Goal: Obtain resource: Download file/media

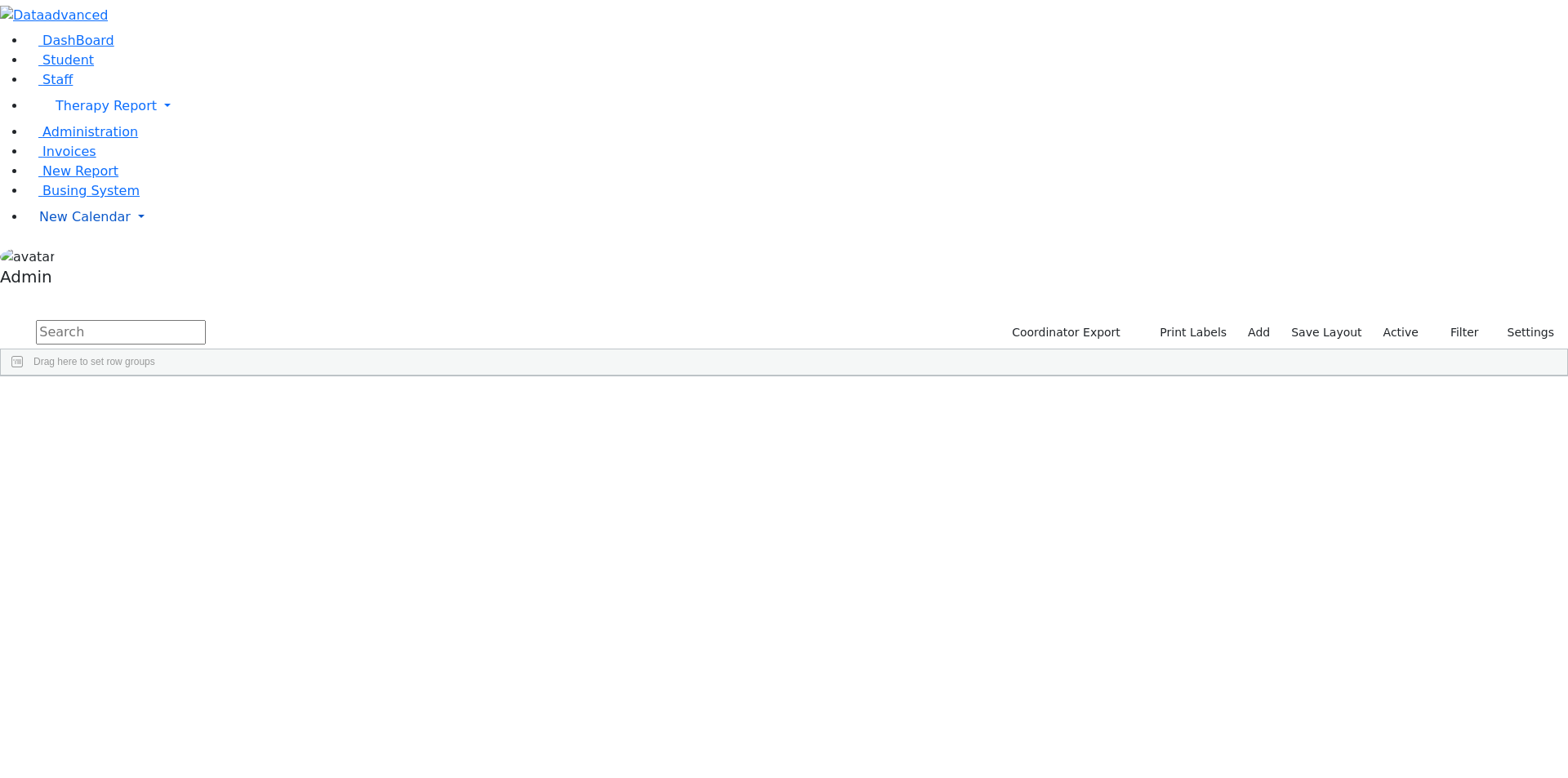
click at [121, 234] on link "New Calendar" at bounding box center [796, 217] width 1541 height 33
click at [89, 258] on span "Calendar" at bounding box center [64, 249] width 59 height 15
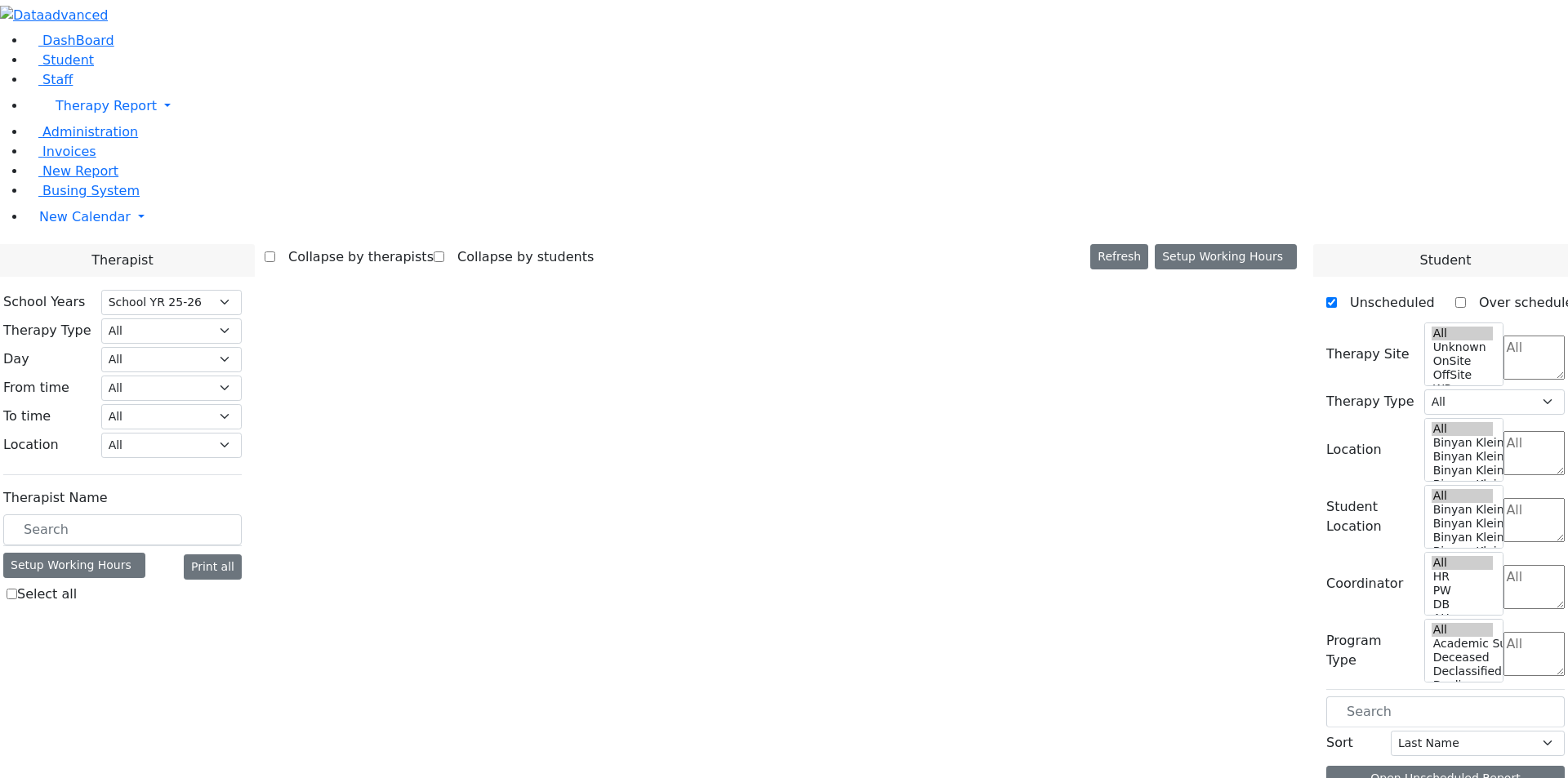
select select "212"
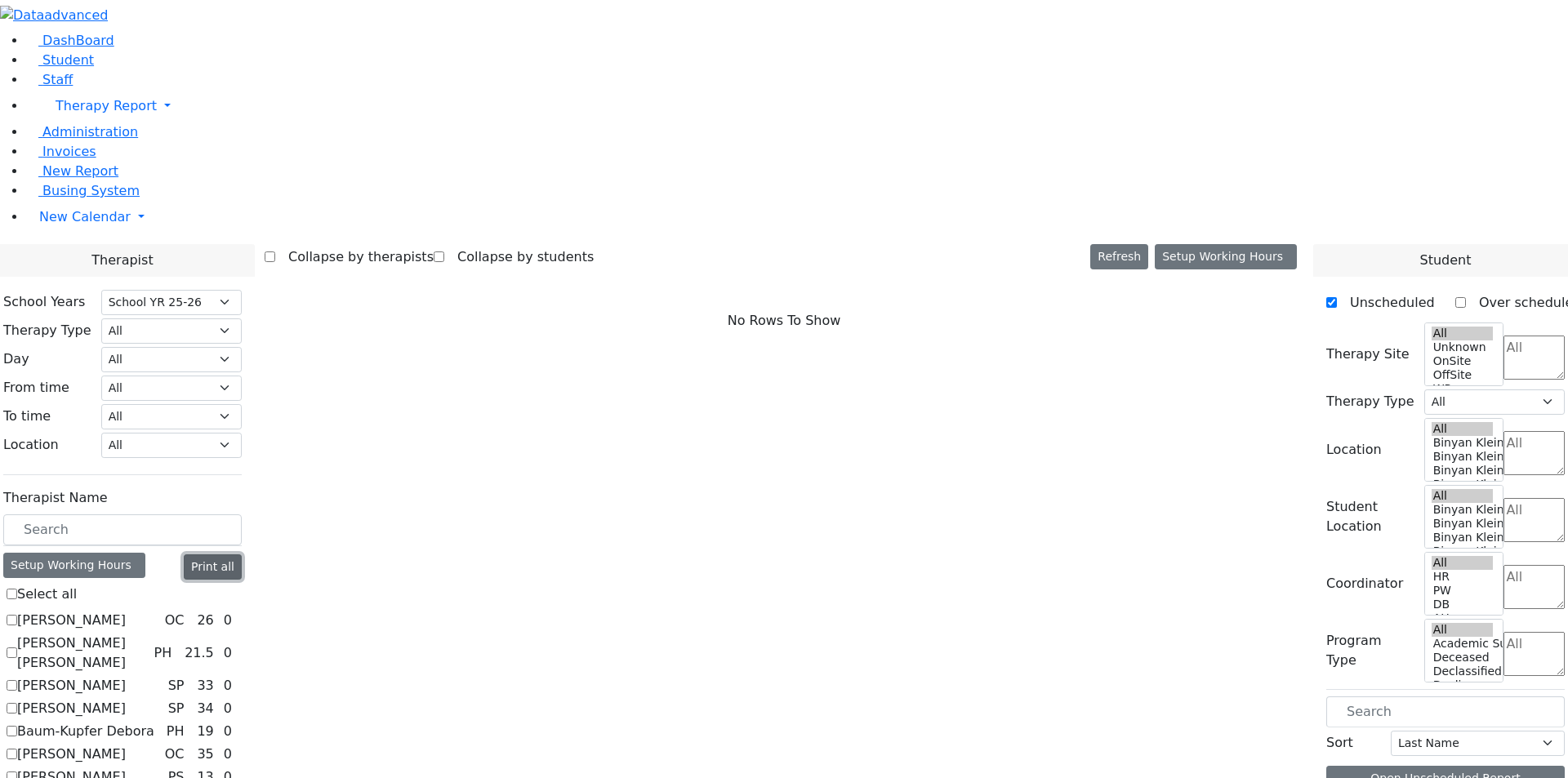
click at [241, 555] on button "Print all" at bounding box center [212, 567] width 58 height 25
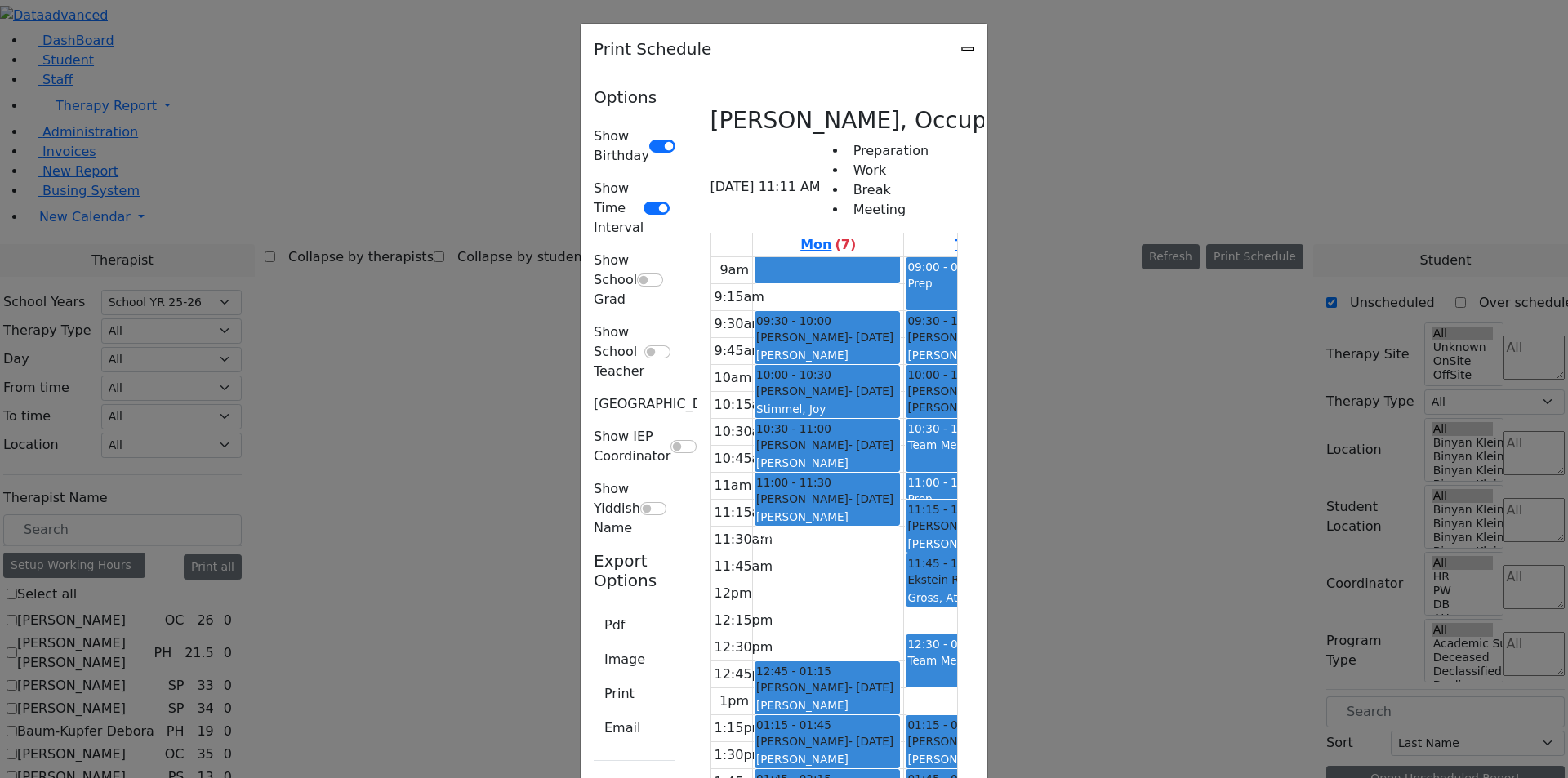
scroll to position [1796, 0]
click at [593, 610] on button "Pdf" at bounding box center [613, 625] width 41 height 31
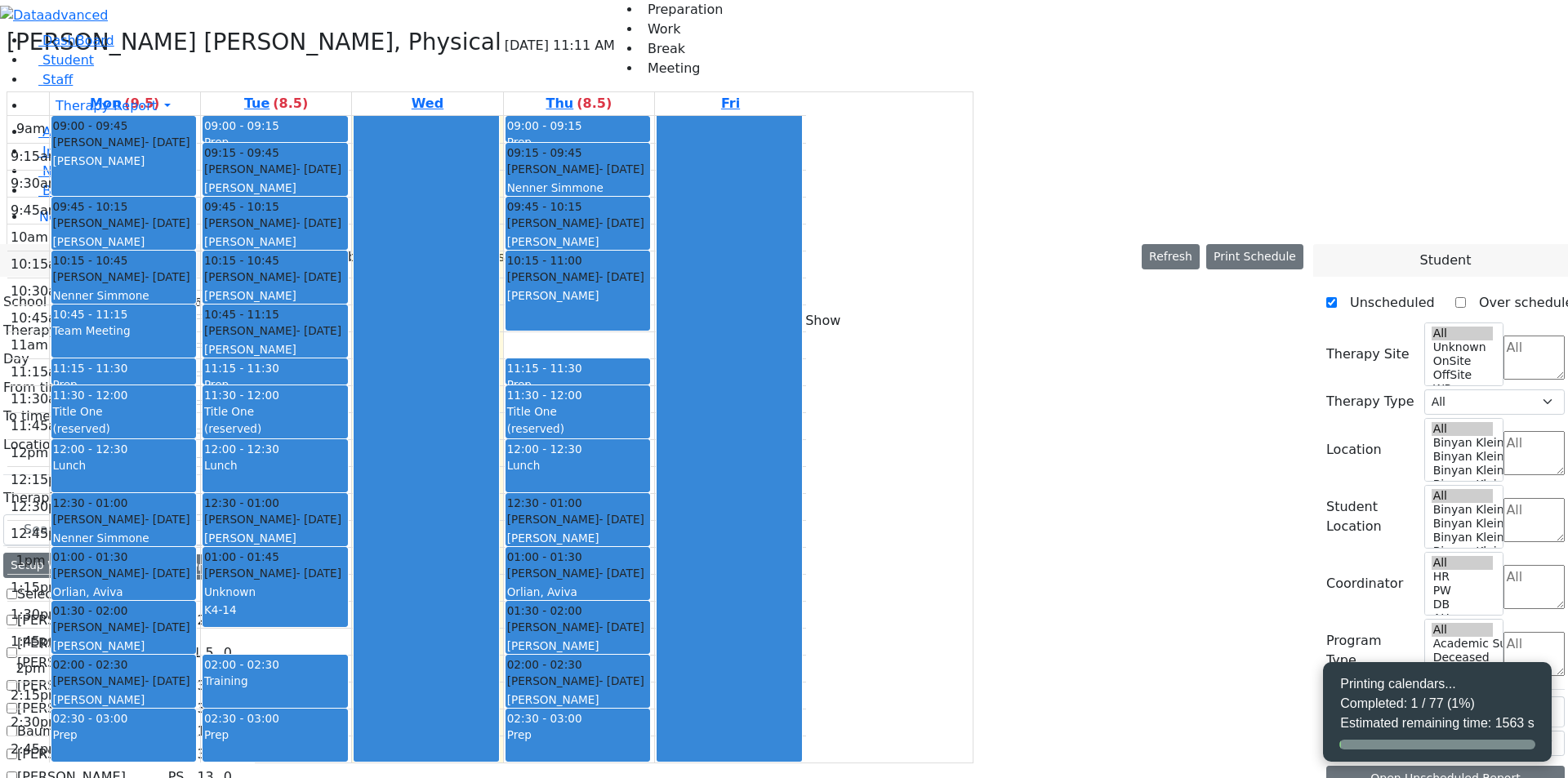
select select "212"
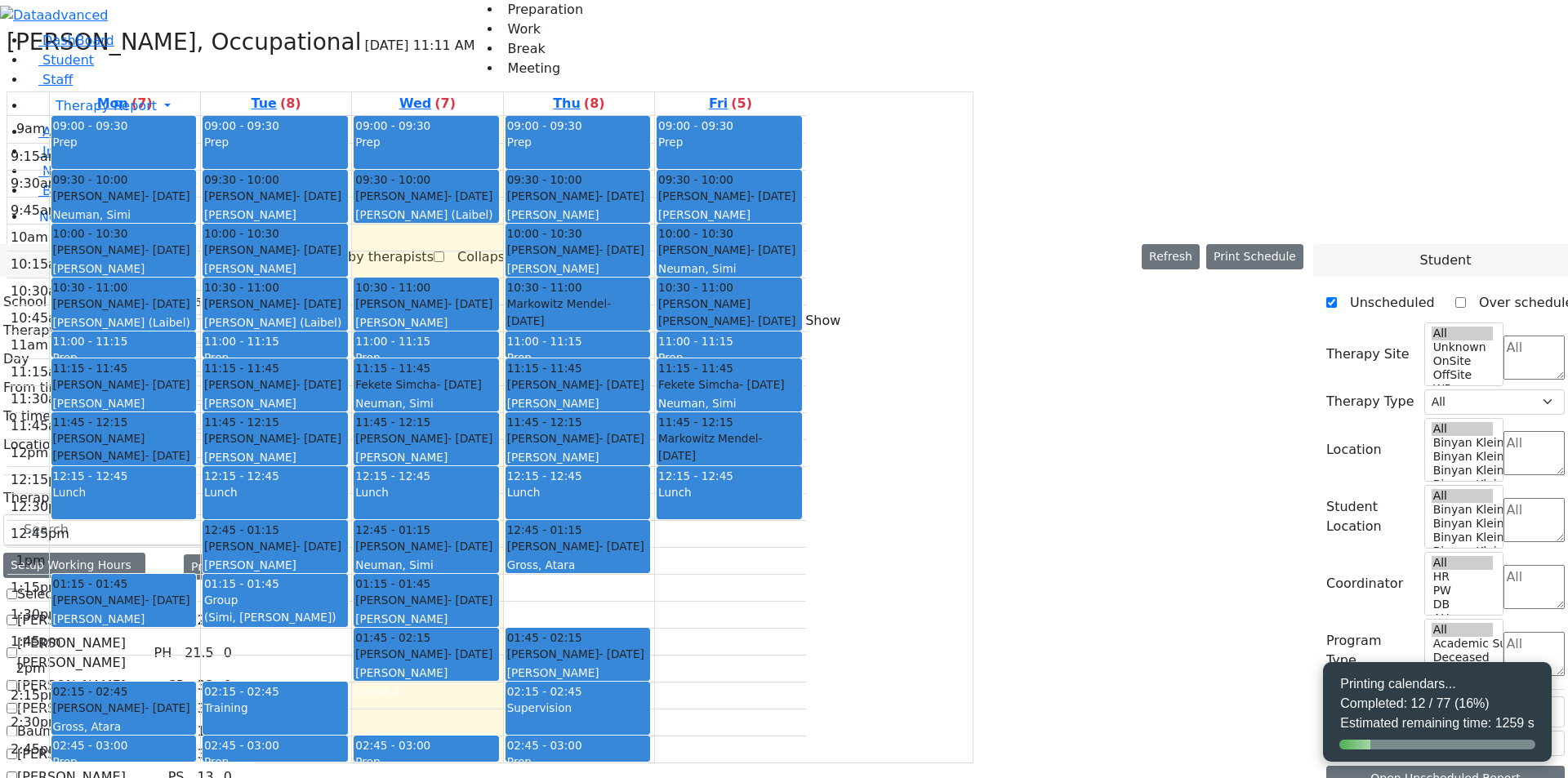
select select "212"
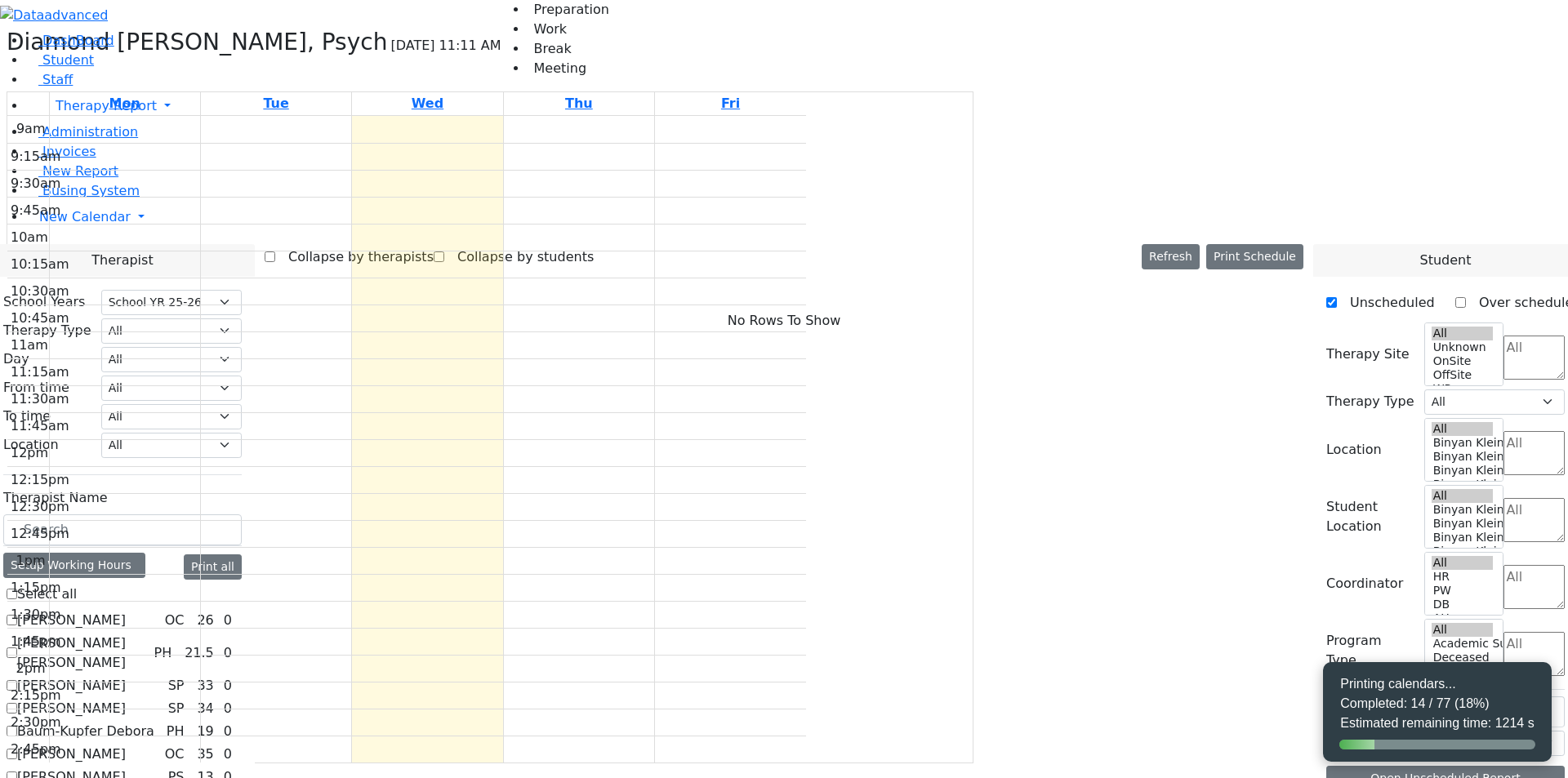
select select "212"
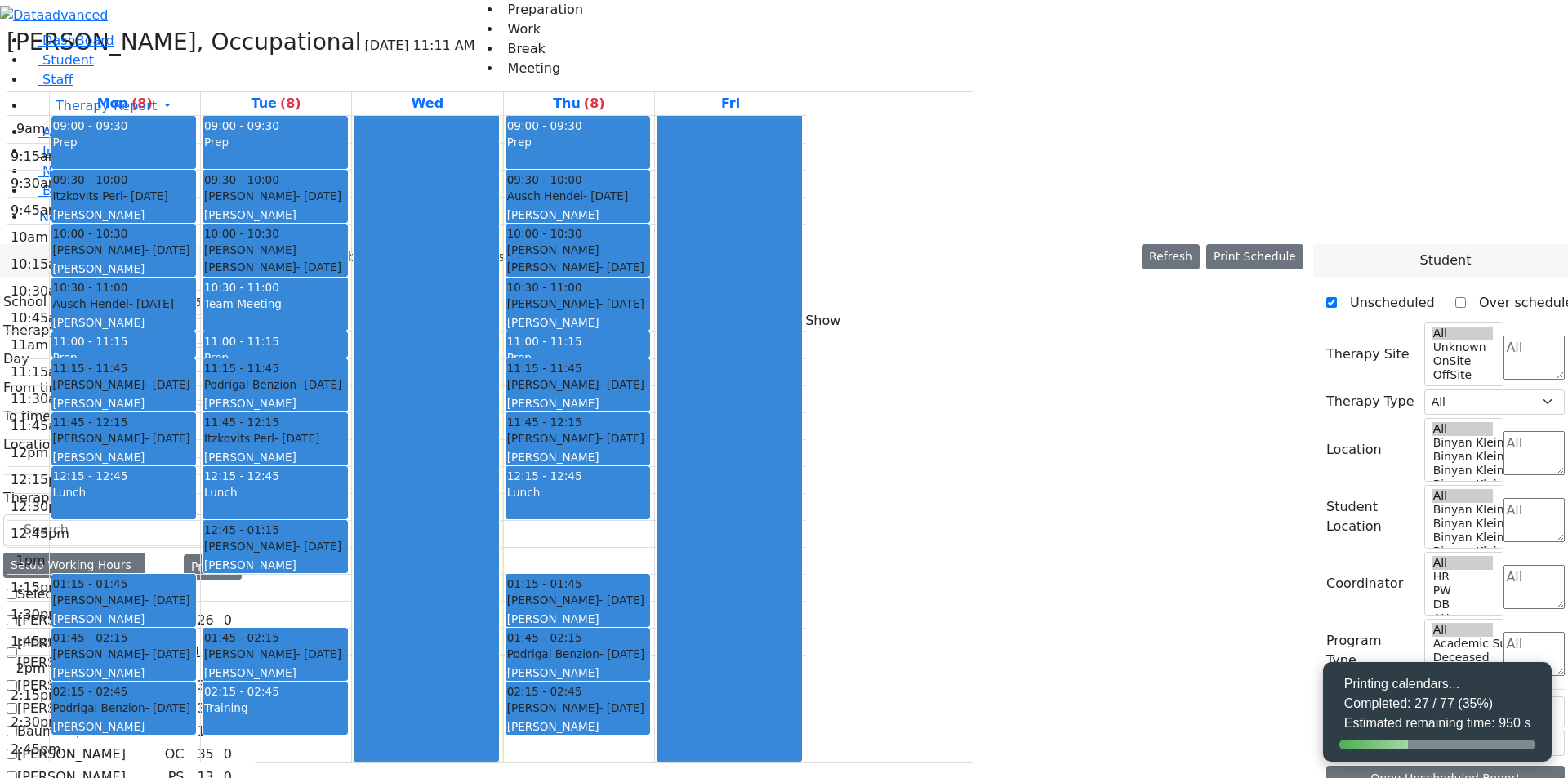
select select "212"
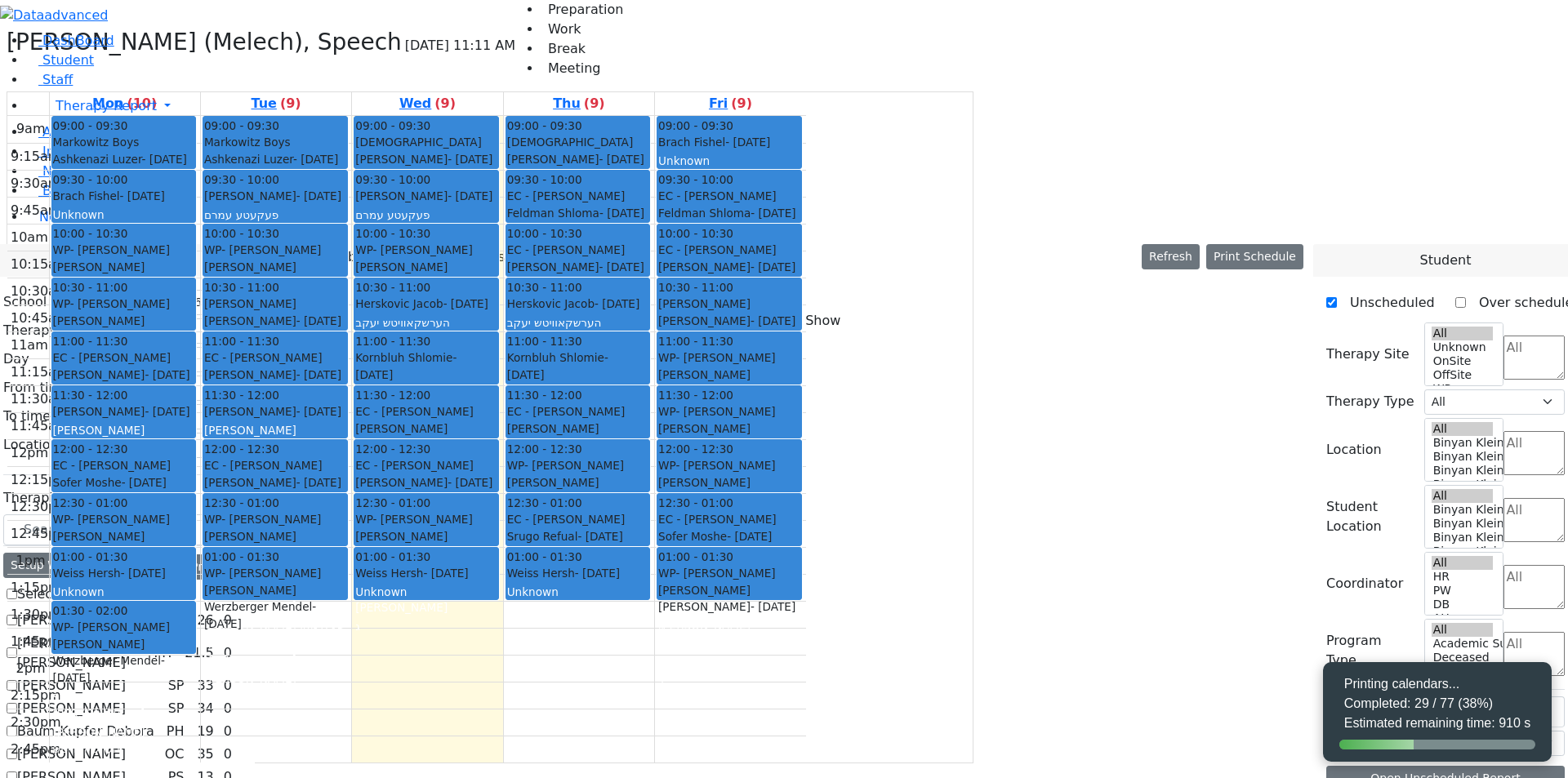
select select "212"
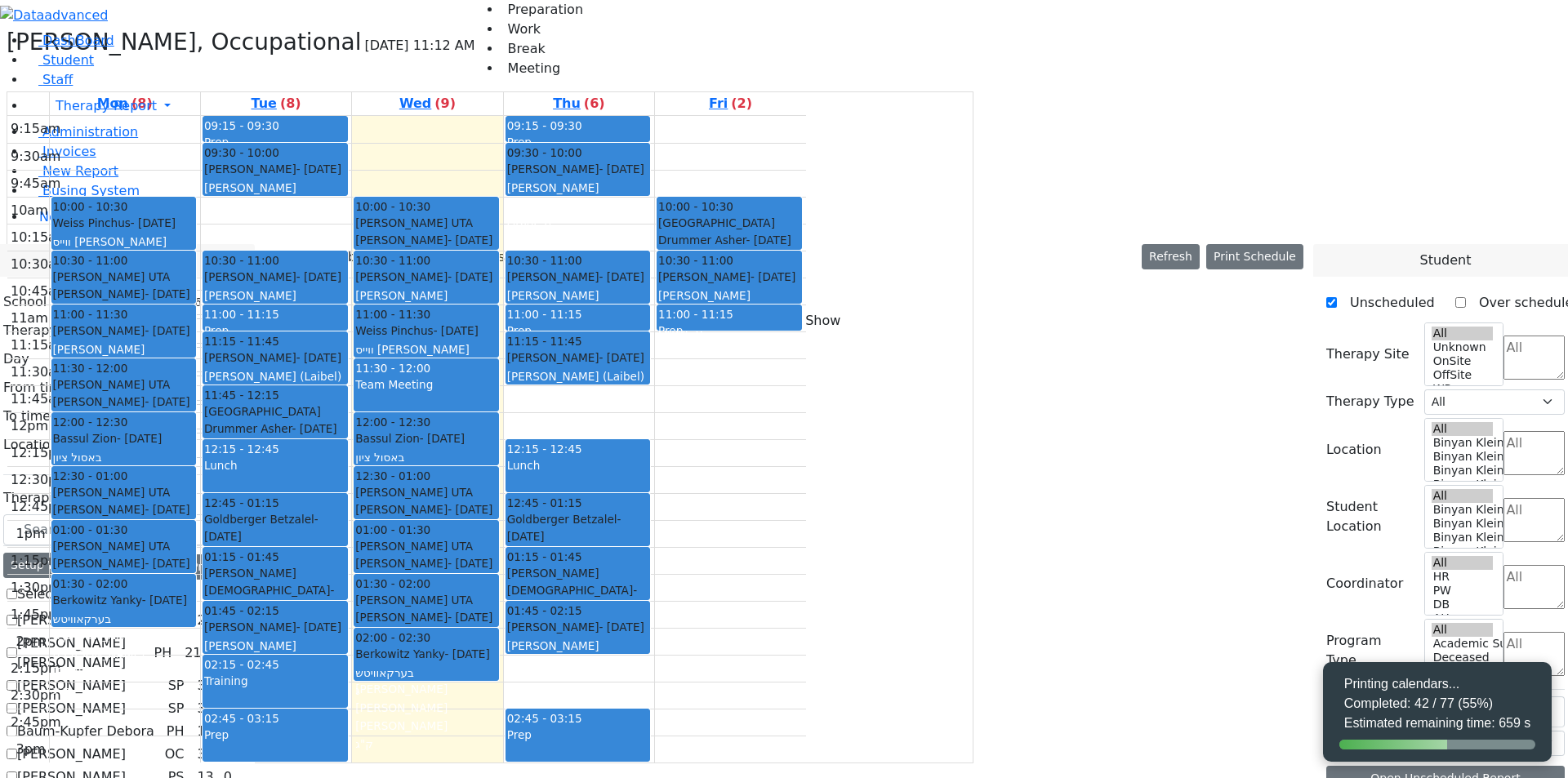
select select "212"
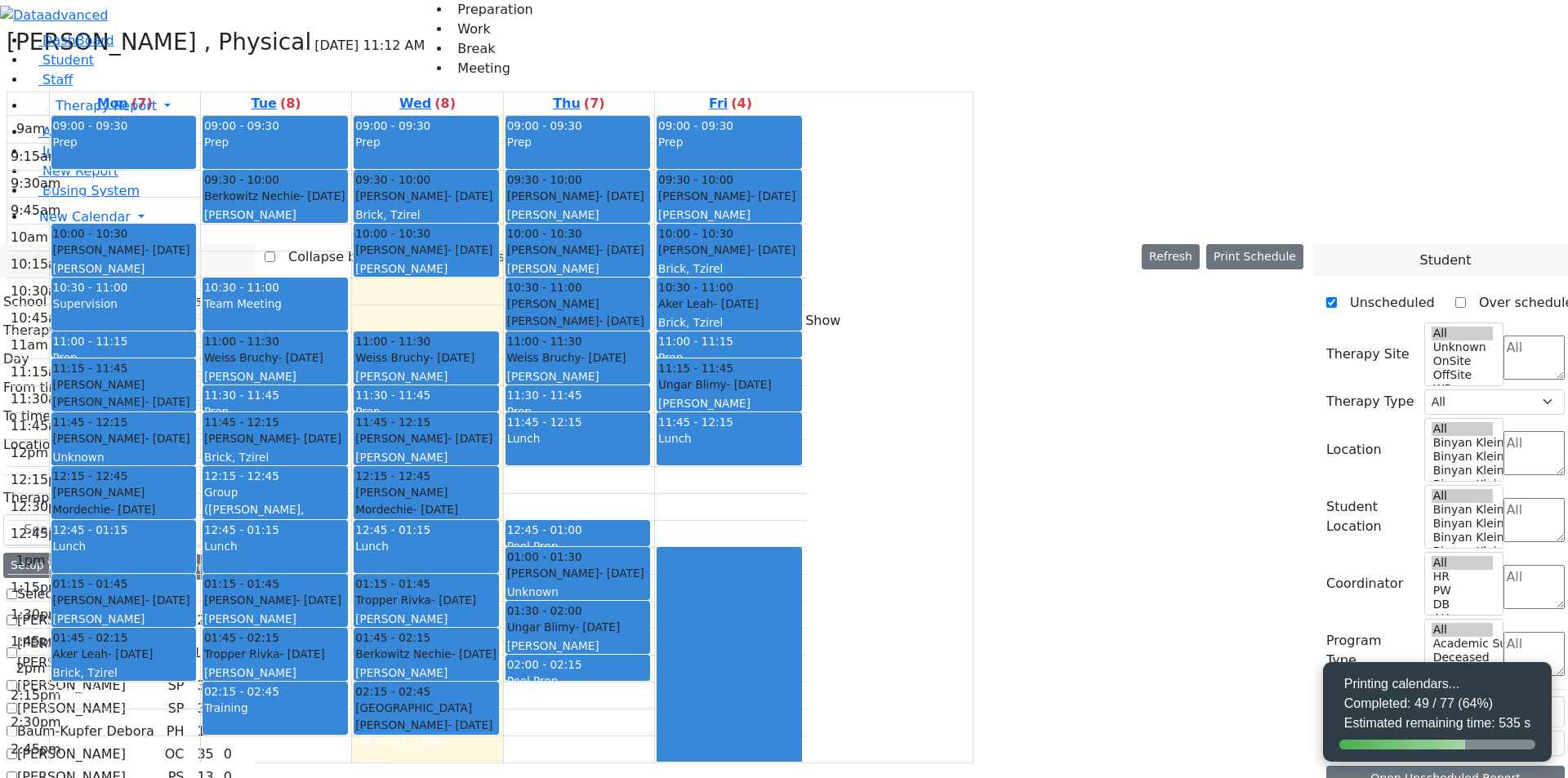
select select "212"
click at [241, 433] on select "All Binyan Klein 5 Binyan Klein 4 Binyan Klein 3 Binyan Klein 2 Binyan Klein 1 …" at bounding box center [171, 445] width 140 height 25
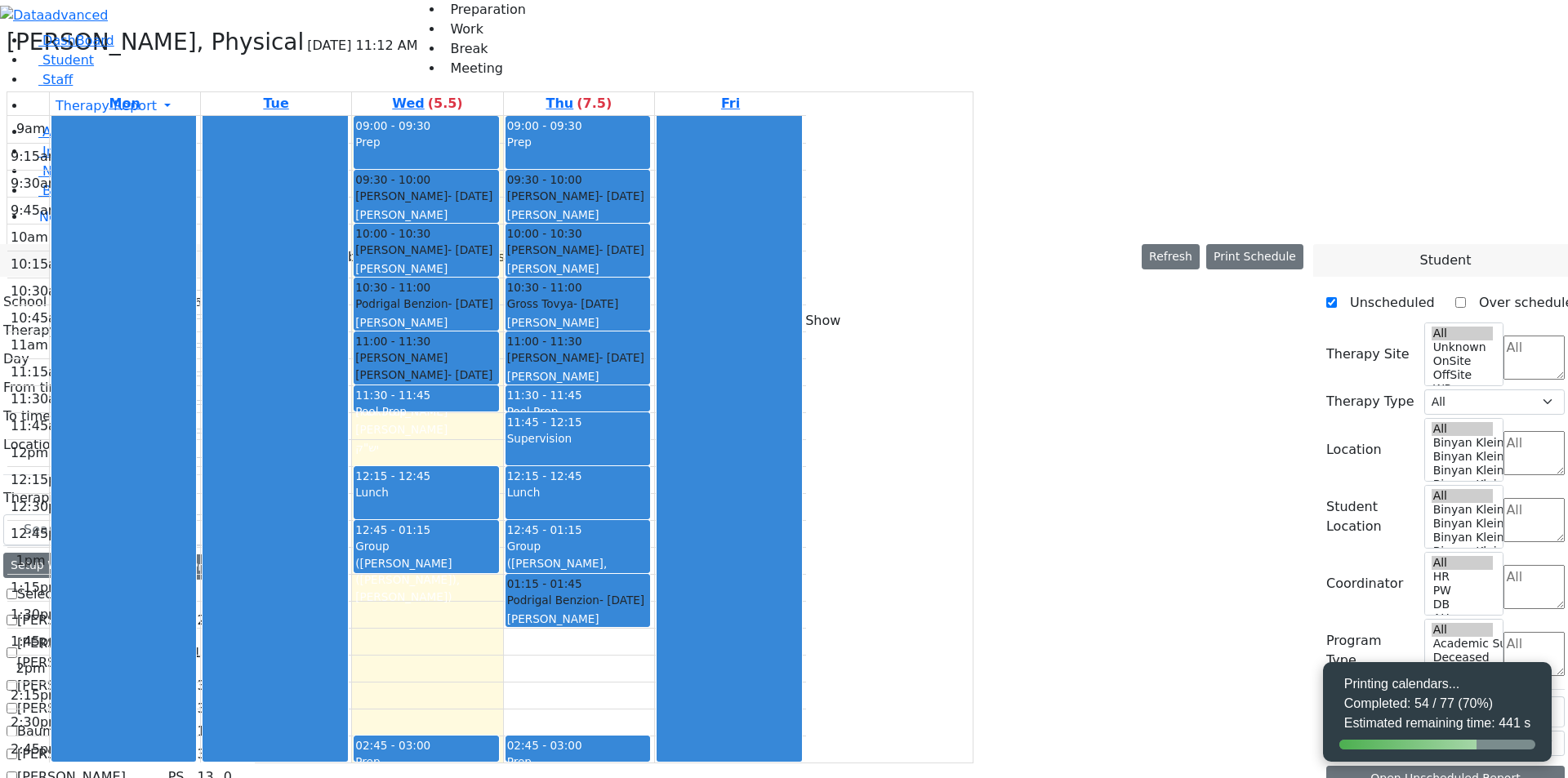
select select "212"
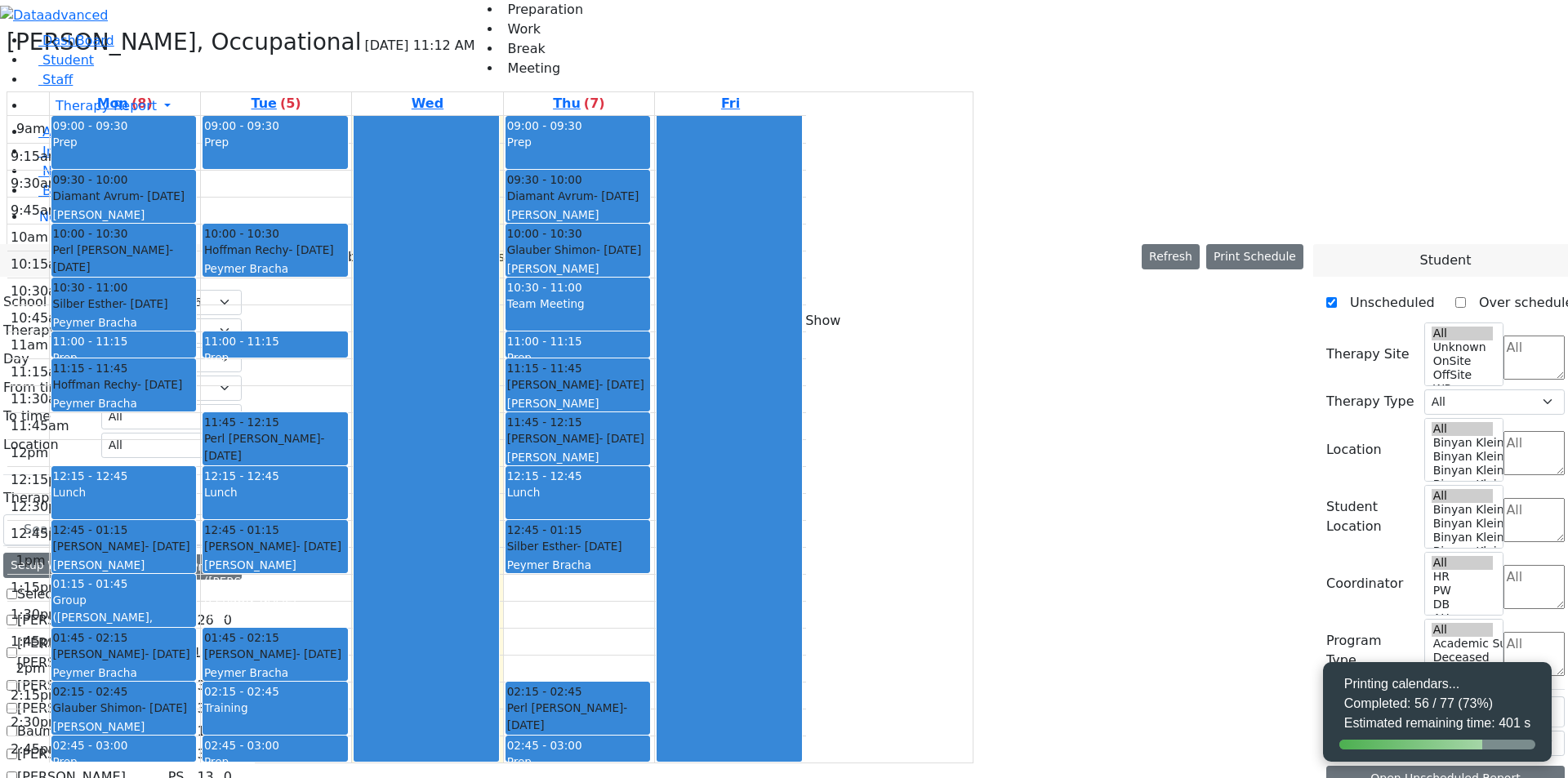
select select "212"
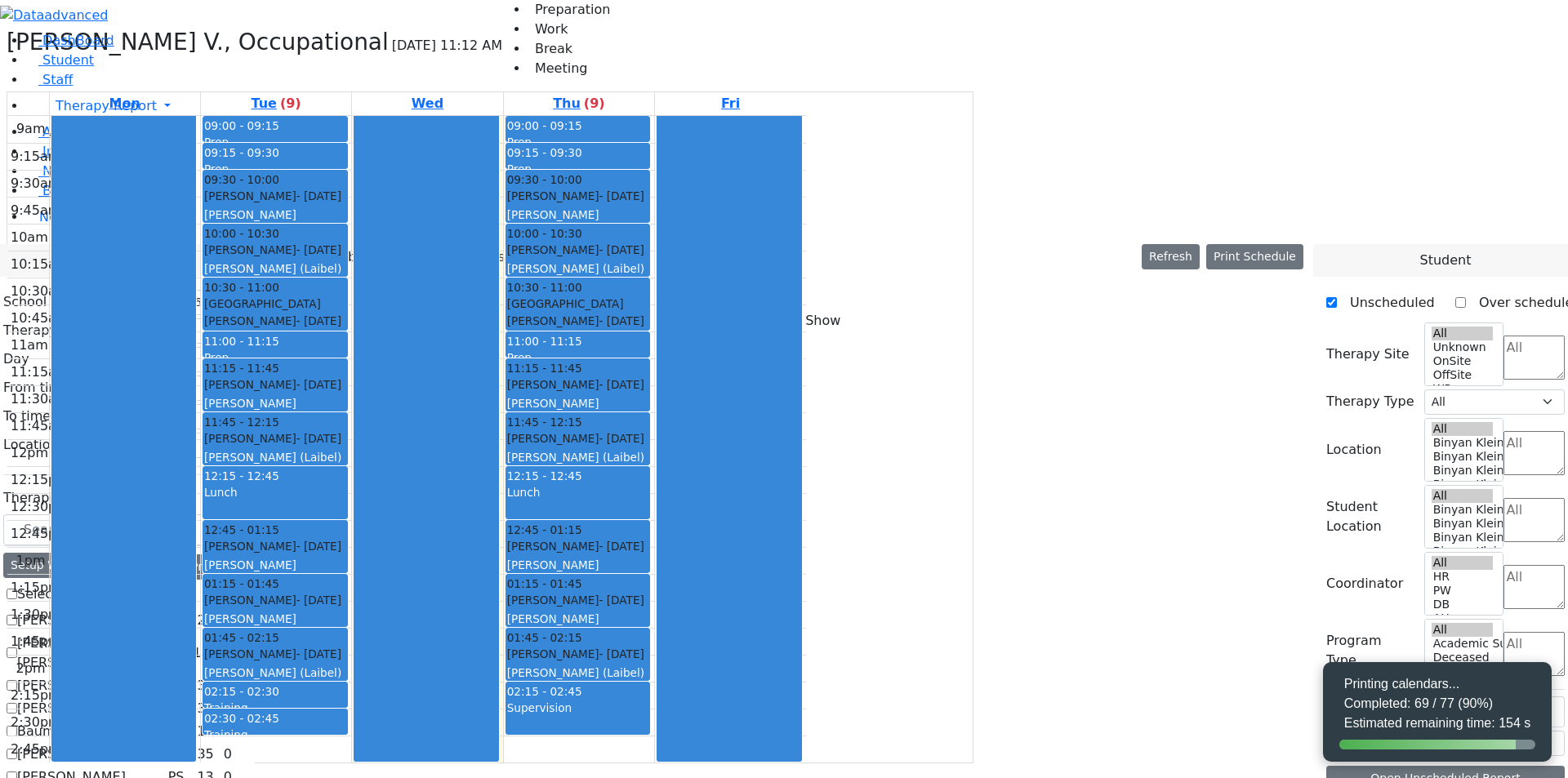
select select "212"
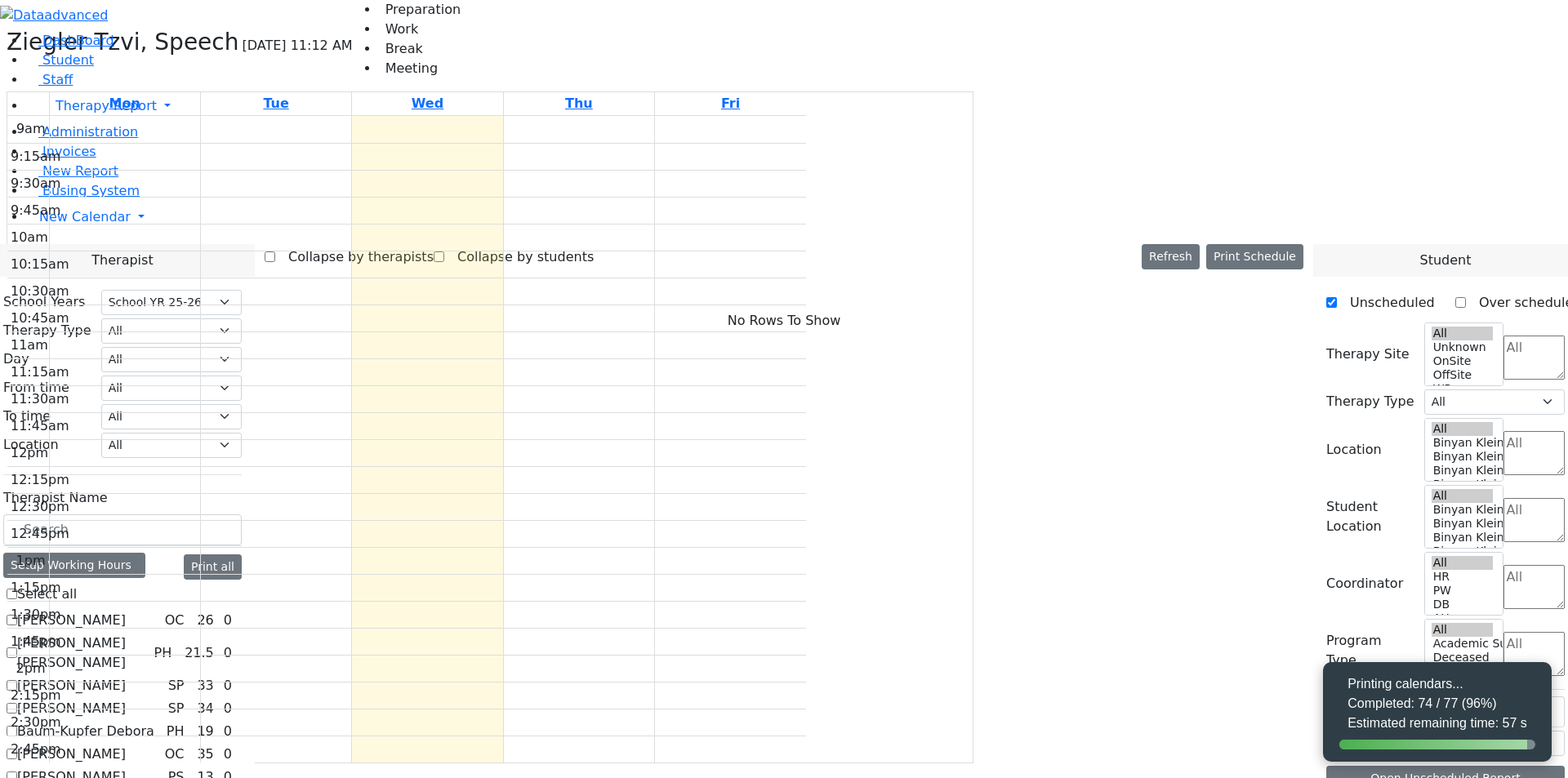
select select "212"
